Goal: Task Accomplishment & Management: Complete application form

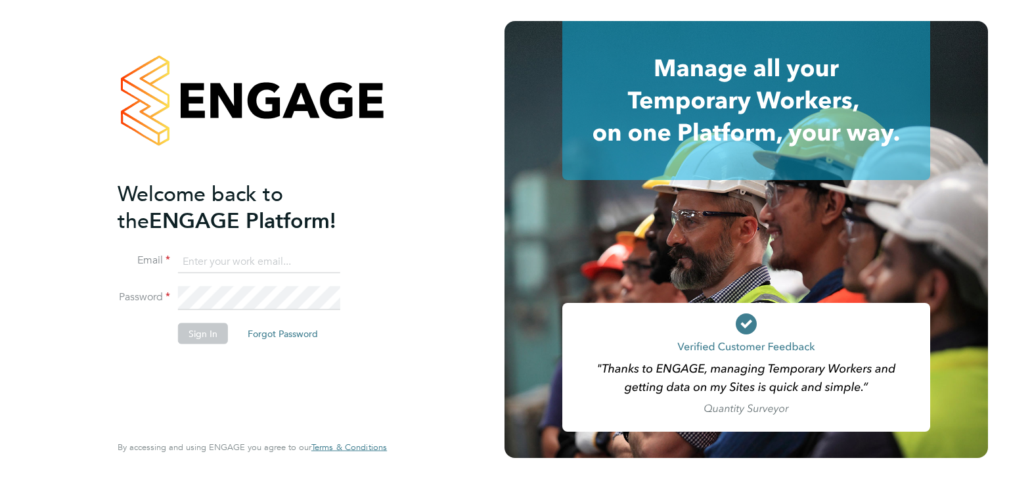
click at [250, 259] on input at bounding box center [259, 262] width 162 height 24
type input "edward.hayden@destination5.co.uk"
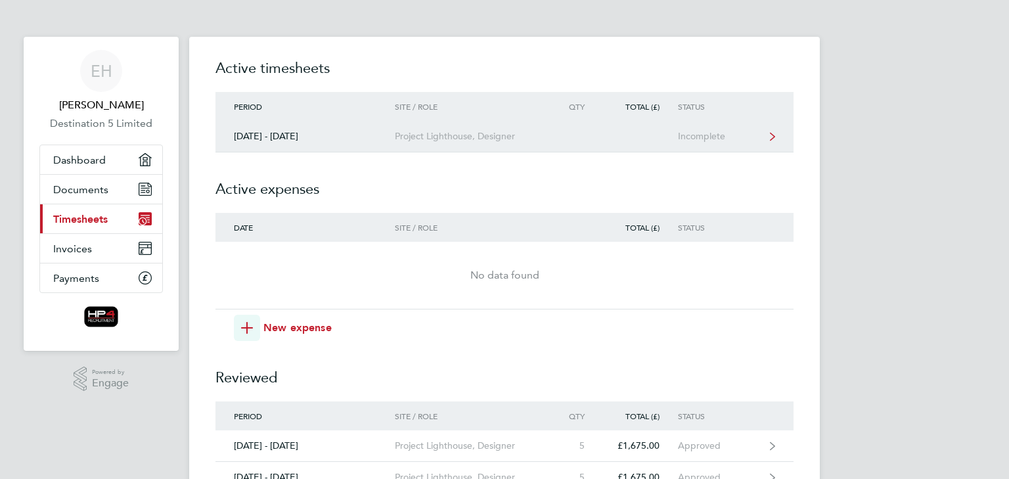
click at [422, 135] on div "Project Lighthouse, Designer" at bounding box center [470, 136] width 150 height 11
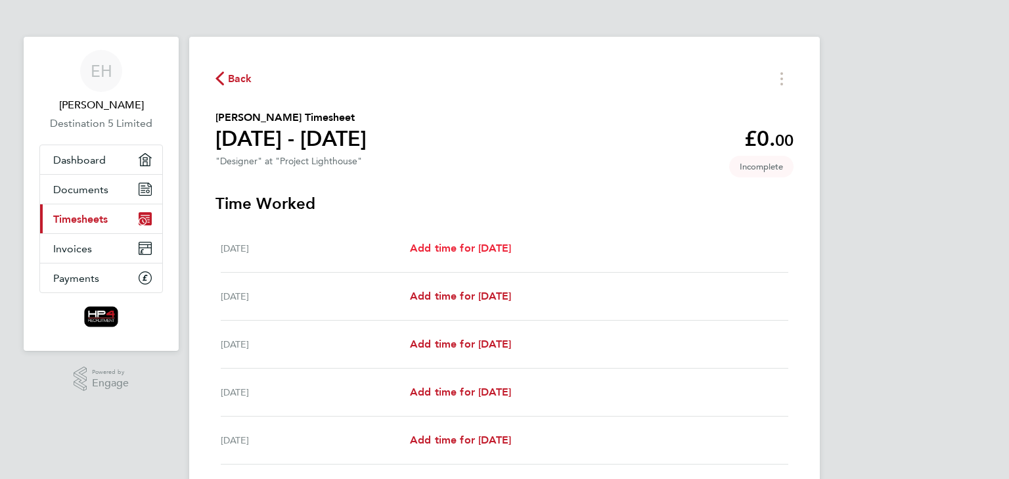
click at [463, 246] on span "Add time for [DATE]" at bounding box center [460, 248] width 101 height 12
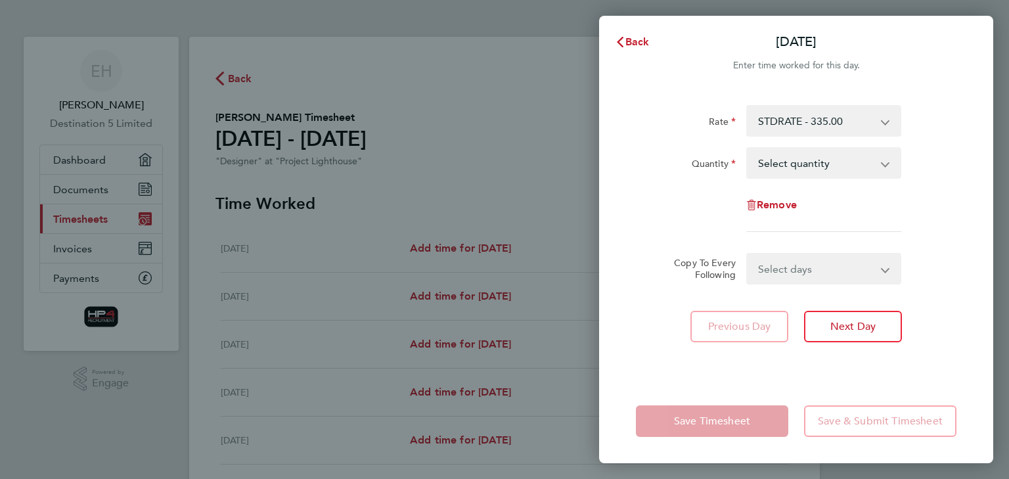
click at [816, 166] on select "Select quantity 0.5 1" at bounding box center [815, 162] width 137 height 29
select select "1"
click at [747, 148] on select "Select quantity 0.5 1" at bounding box center [815, 162] width 137 height 29
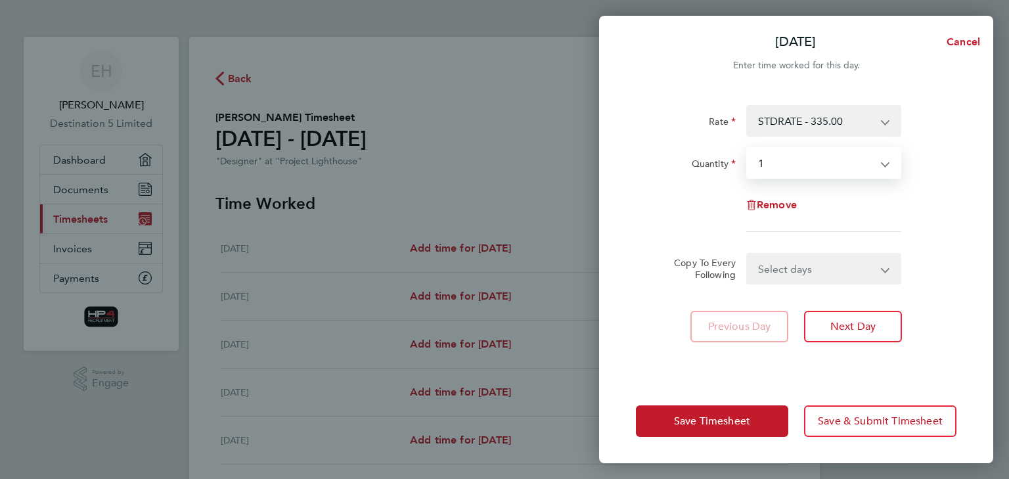
click at [805, 271] on select "Select days Day Weekday (Mon-Fri) Weekend (Sat-Sun) [DATE] [DATE] [DATE] [DATE]…" at bounding box center [816, 268] width 138 height 29
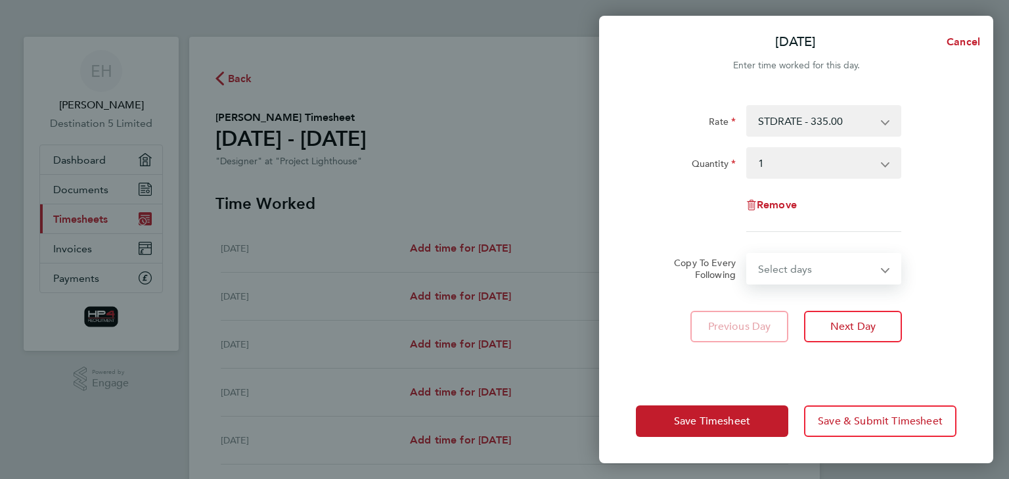
select select "WEEKDAY"
click at [747, 254] on select "Select days Day Weekday (Mon-Fri) Weekend (Sat-Sun) [DATE] [DATE] [DATE] [DATE]…" at bounding box center [816, 268] width 138 height 29
select select "[DATE]"
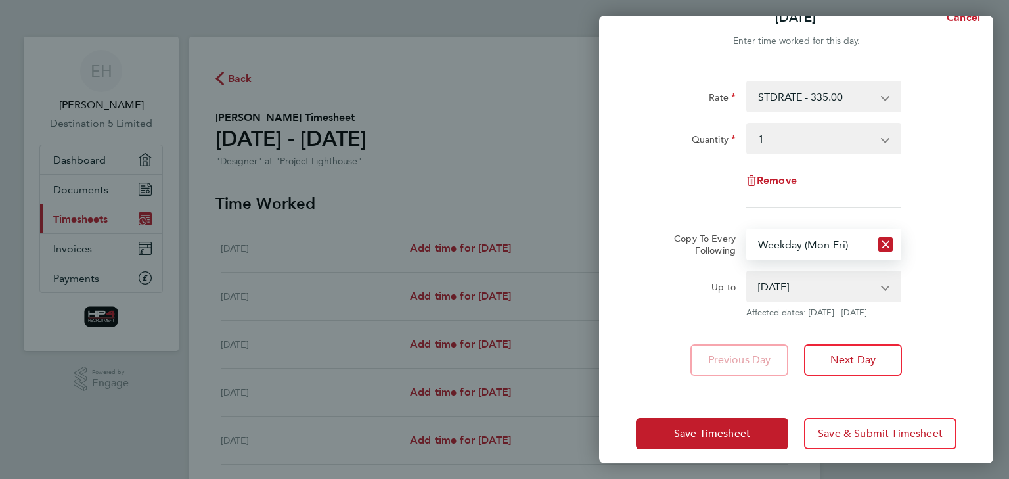
scroll to position [36, 0]
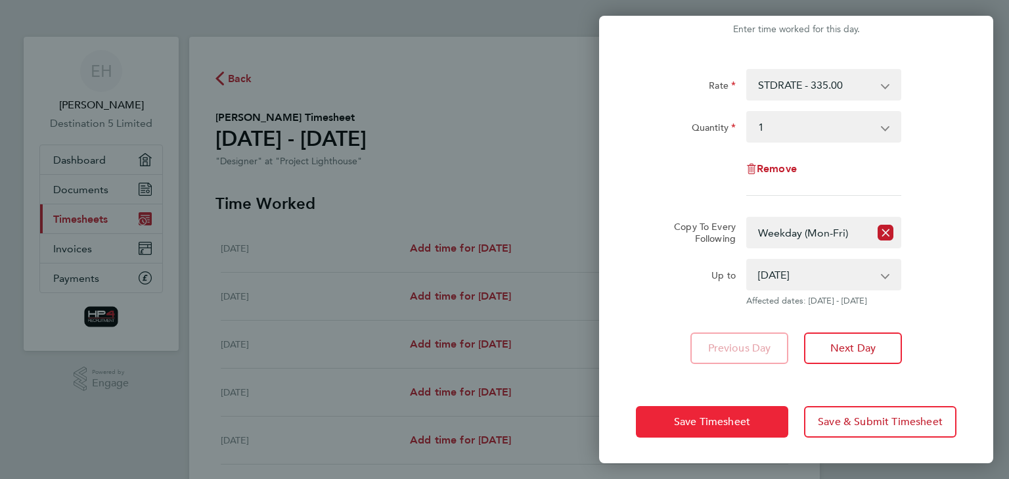
click at [742, 416] on span "Save Timesheet" at bounding box center [712, 421] width 76 height 13
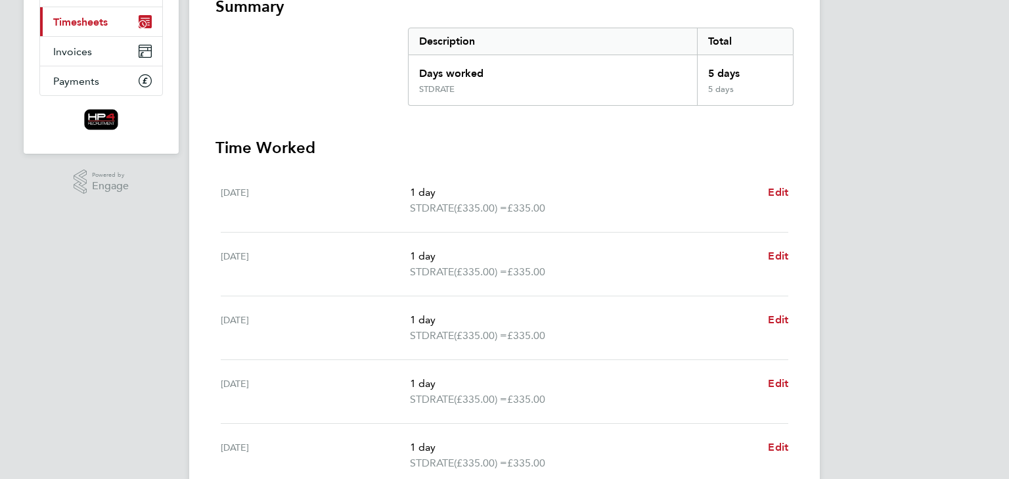
scroll to position [416, 0]
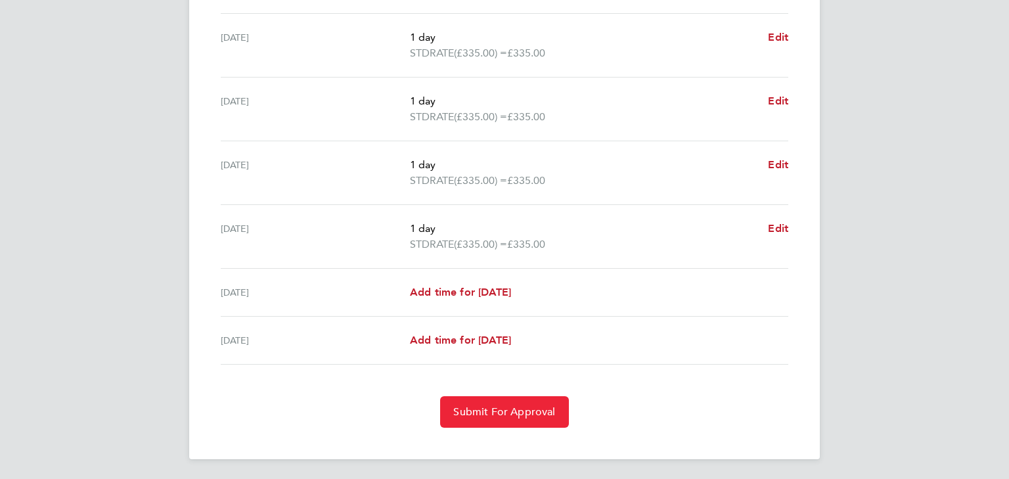
click at [542, 405] on span "Submit For Approval" at bounding box center [504, 411] width 102 height 13
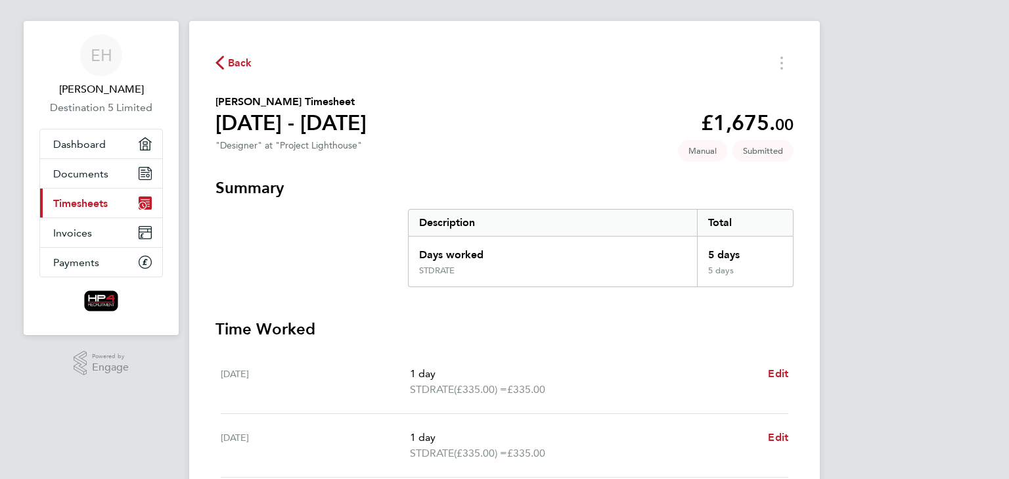
scroll to position [0, 0]
